Goal: Task Accomplishment & Management: Complete application form

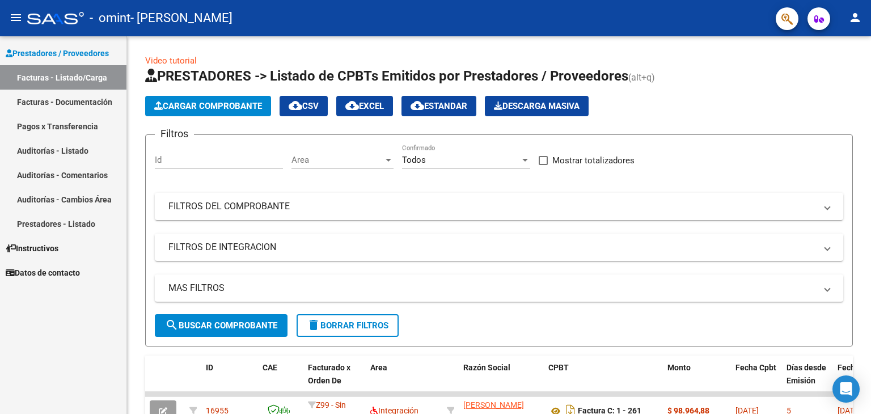
click at [62, 124] on link "Pagos x Transferencia" at bounding box center [63, 126] width 126 height 24
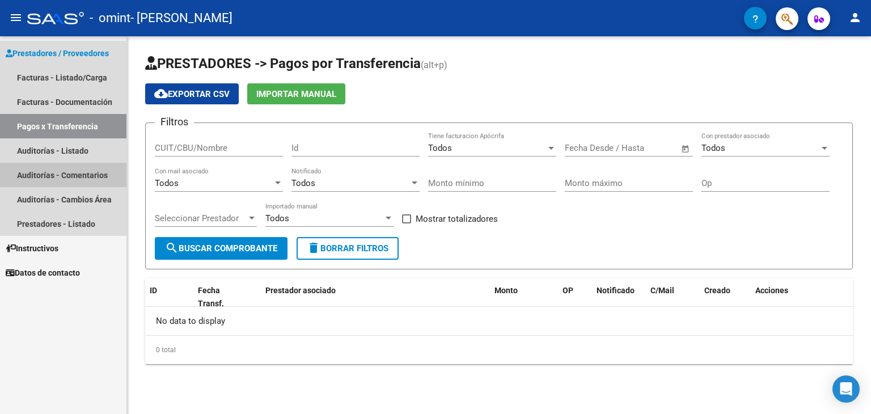
click at [69, 180] on link "Auditorías - Comentarios" at bounding box center [63, 175] width 126 height 24
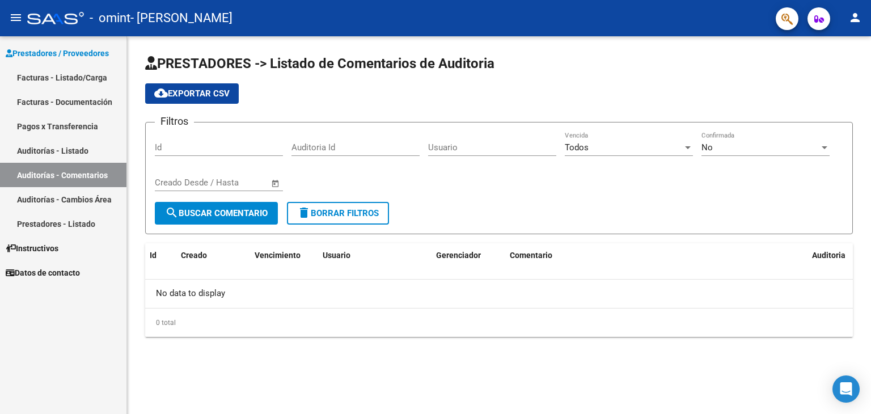
click at [65, 206] on link "Auditorías - Cambios Área" at bounding box center [63, 199] width 126 height 24
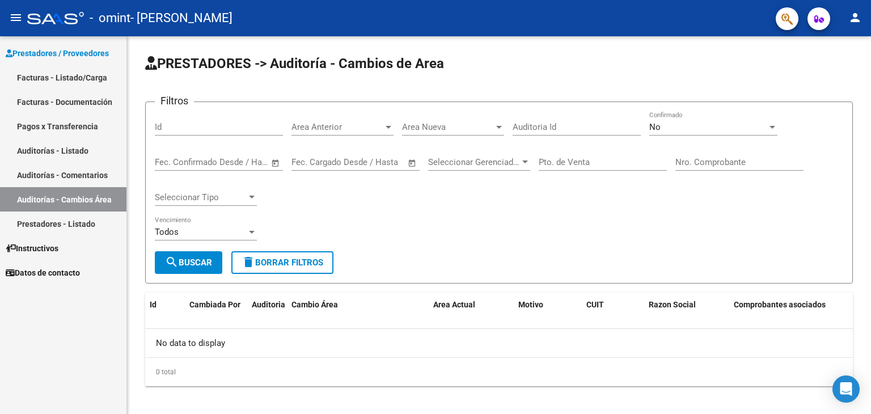
click at [84, 150] on link "Auditorías - Listado" at bounding box center [63, 150] width 126 height 24
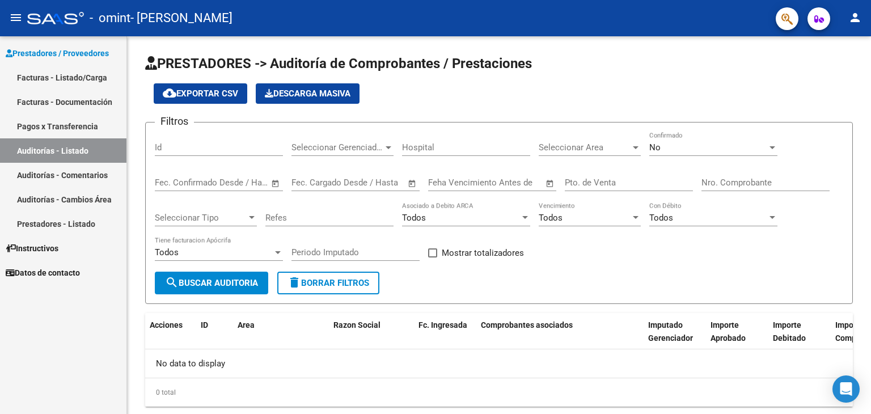
click at [43, 109] on link "Facturas - Documentación" at bounding box center [63, 102] width 126 height 24
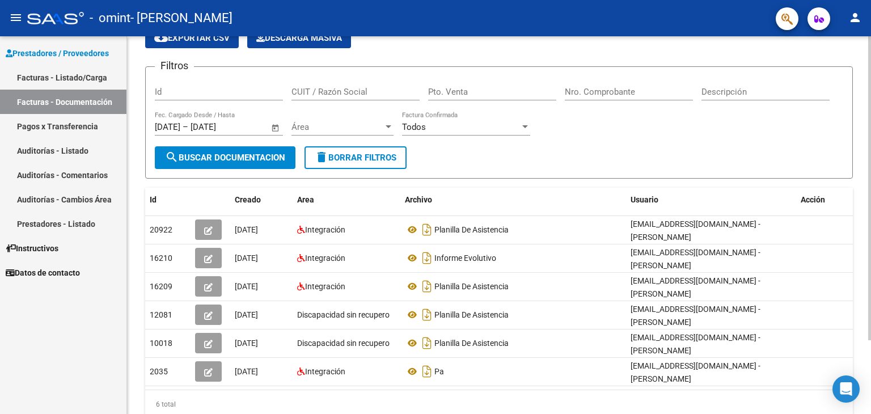
scroll to position [57, 0]
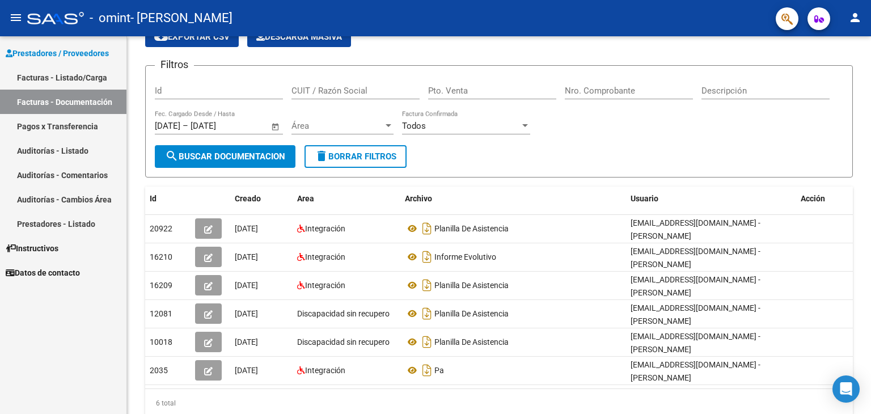
click at [75, 84] on link "Facturas - Listado/Carga" at bounding box center [63, 77] width 126 height 24
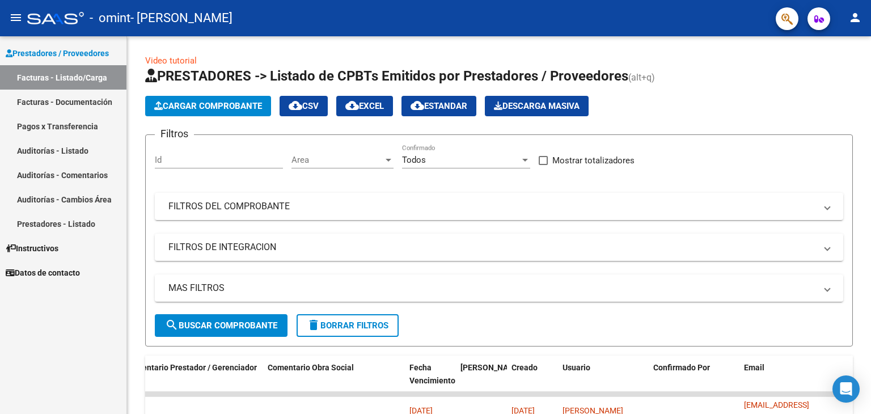
click at [84, 98] on link "Facturas - Documentación" at bounding box center [63, 102] width 126 height 24
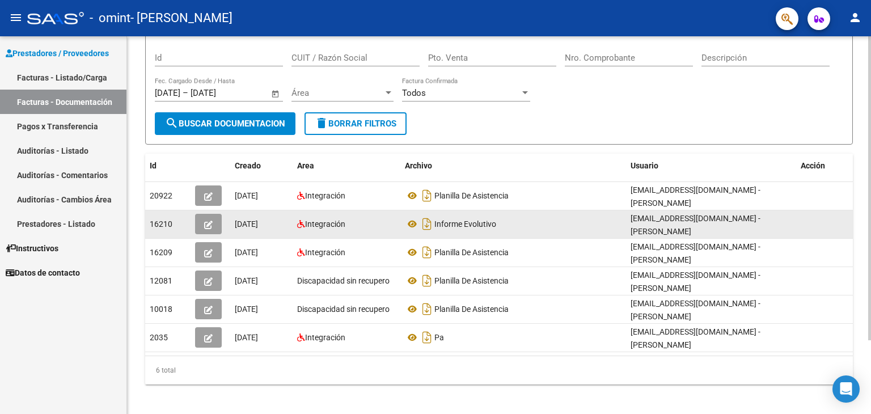
scroll to position [92, 0]
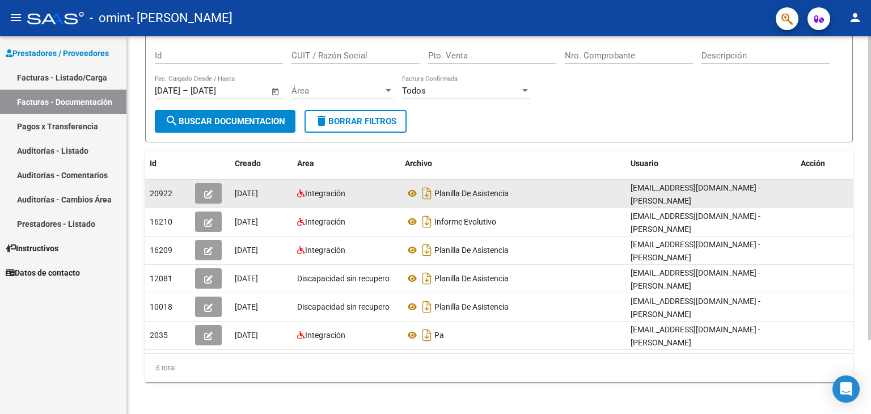
click at [213, 191] on button "button" at bounding box center [208, 193] width 27 height 20
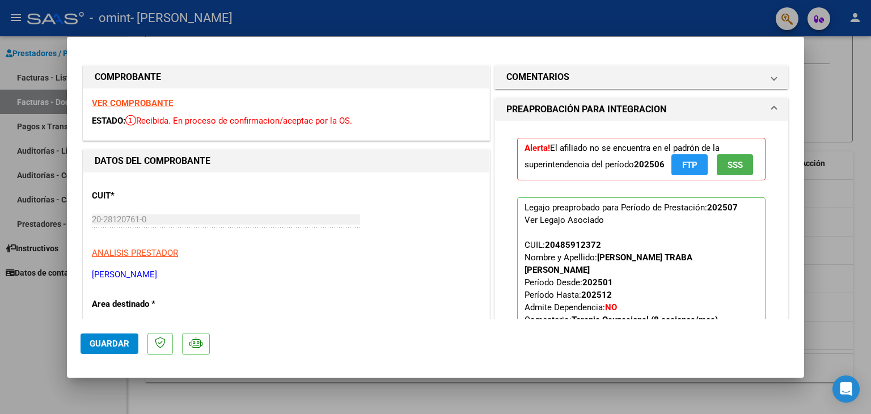
click at [819, 52] on div at bounding box center [435, 207] width 871 height 414
type input "$ 0,00"
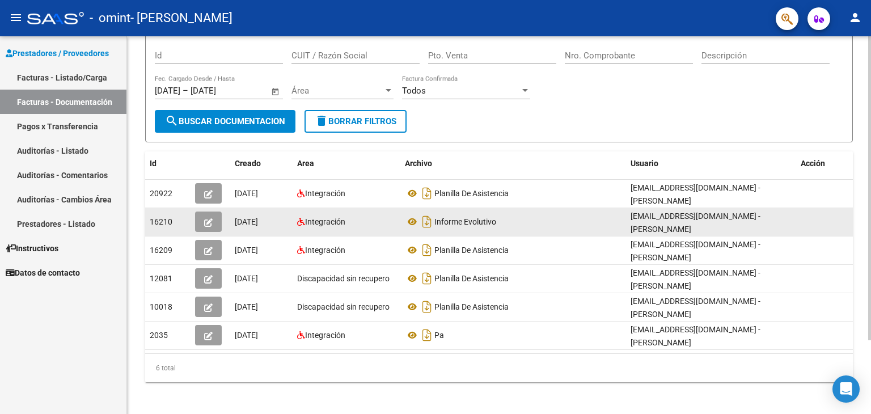
click at [214, 216] on button "button" at bounding box center [208, 221] width 27 height 20
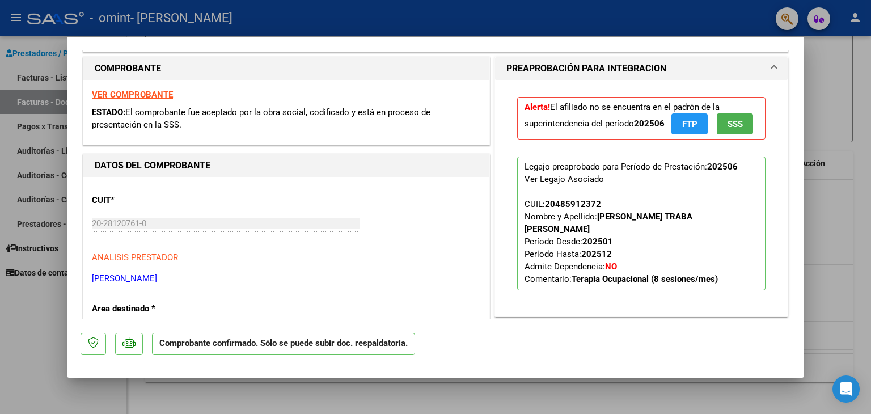
scroll to position [283, 0]
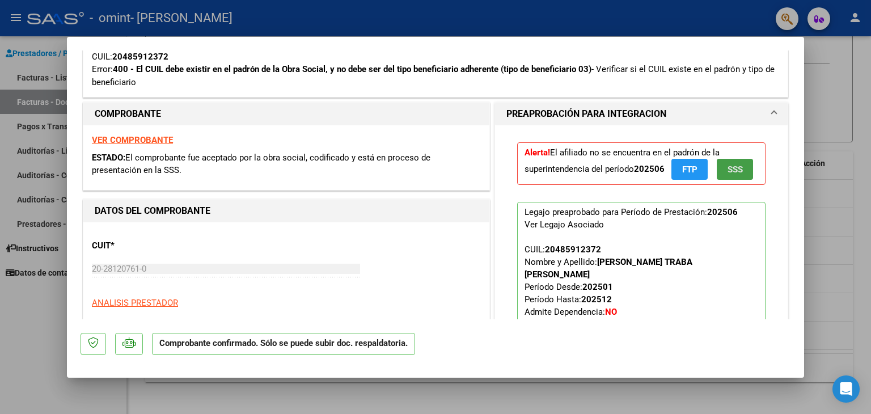
click at [727, 164] on span "SSS" at bounding box center [734, 169] width 15 height 10
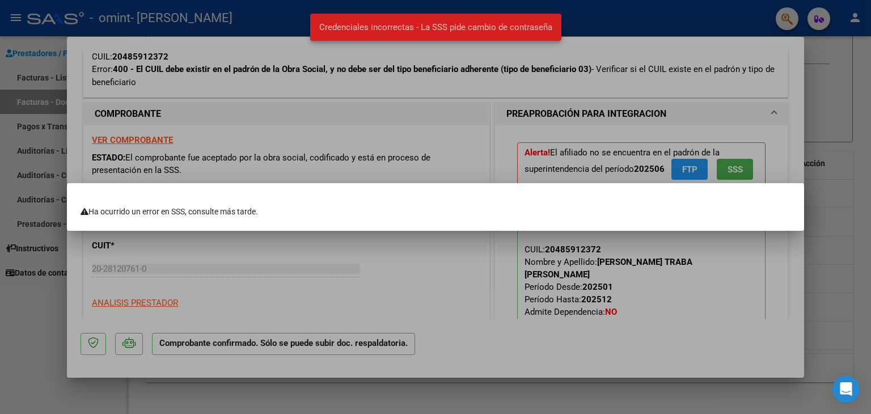
click at [596, 92] on div at bounding box center [435, 207] width 871 height 414
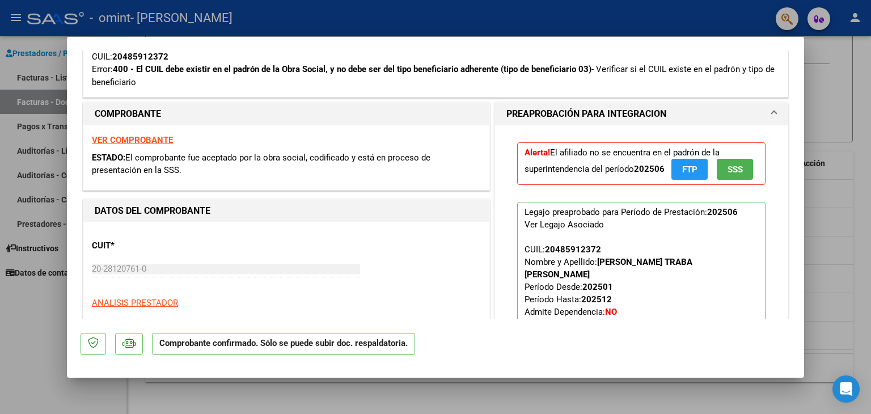
click at [673, 173] on button "FTP" at bounding box center [689, 169] width 36 height 21
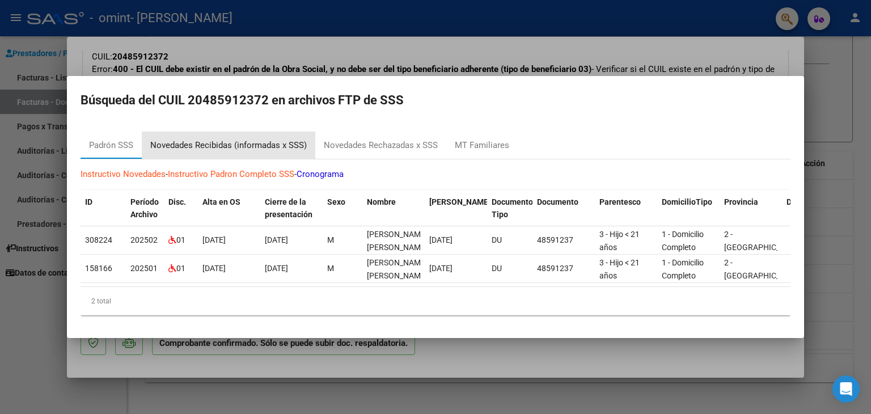
click at [234, 141] on div "Novedades Recibidas (informadas x SSS)" at bounding box center [228, 145] width 156 height 13
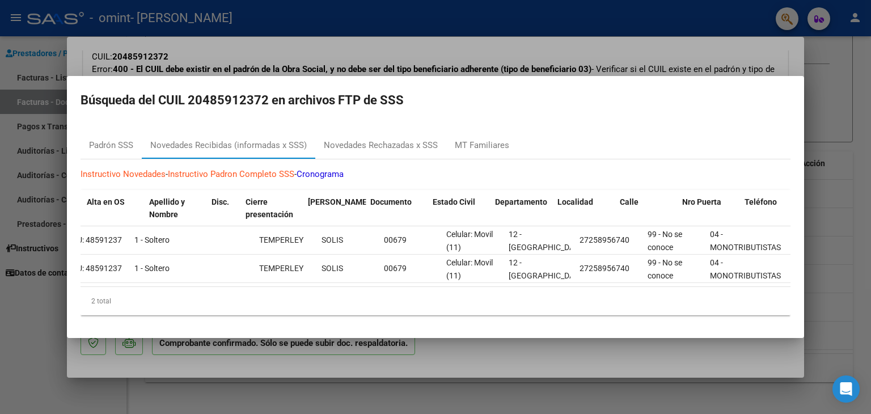
scroll to position [0, 0]
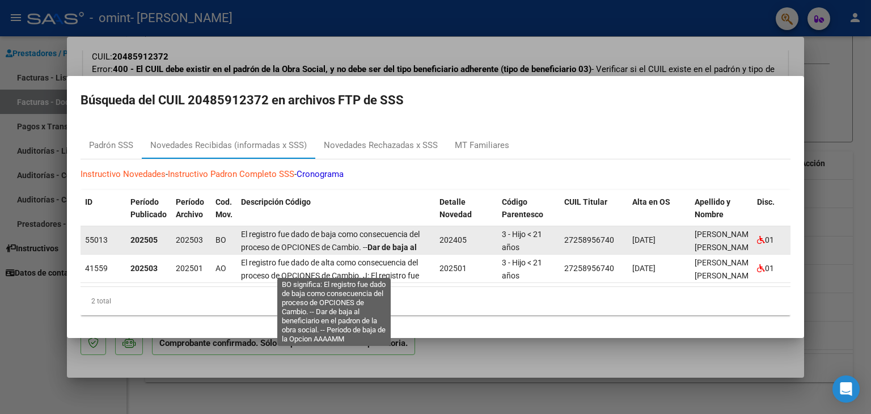
click at [406, 230] on span "El registro fue dado de baja como consecuencia del proceso de OPCIONES de Cambi…" at bounding box center [334, 254] width 187 height 48
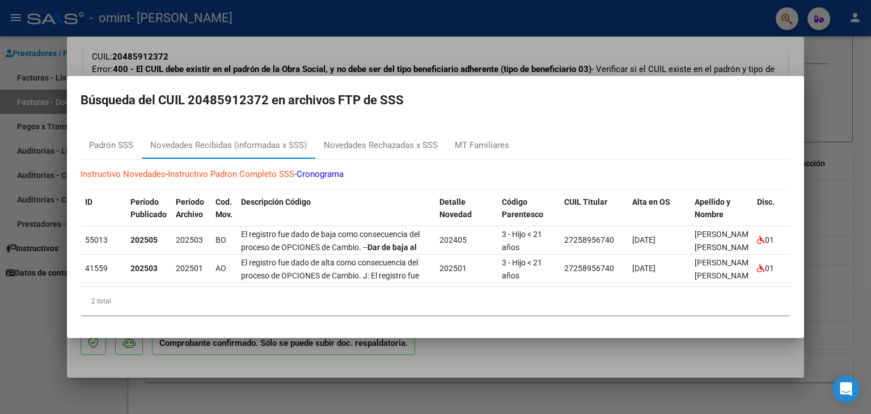
click at [735, 62] on div at bounding box center [435, 207] width 871 height 414
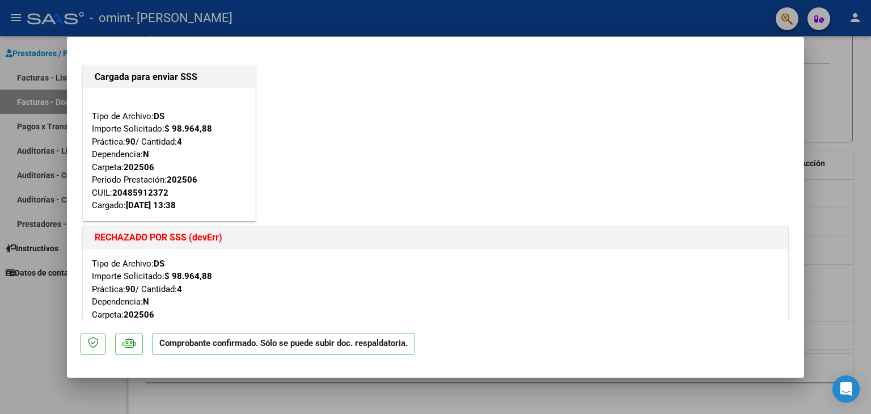
click at [816, 113] on div at bounding box center [435, 207] width 871 height 414
type input "$ 0,00"
